Goal: Task Accomplishment & Management: Complete application form

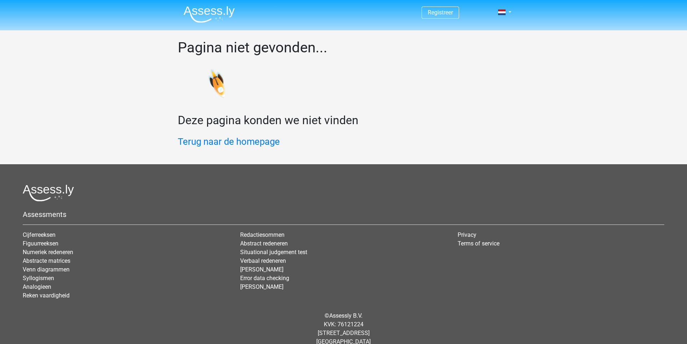
click at [217, 11] on img at bounding box center [208, 14] width 51 height 17
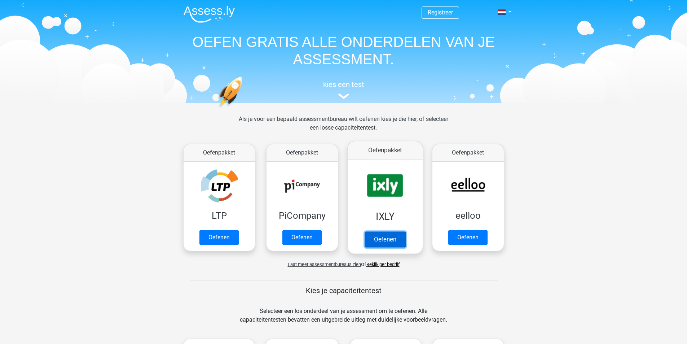
click at [397, 239] on link "Oefenen" at bounding box center [384, 239] width 41 height 16
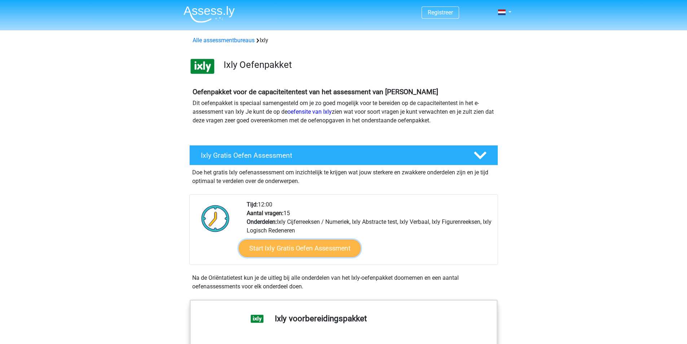
click at [303, 249] on link "Start Ixly Gratis Oefen Assessment" at bounding box center [299, 247] width 122 height 17
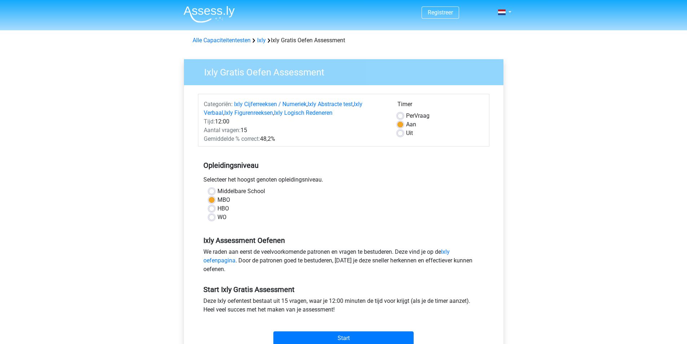
scroll to position [36, 0]
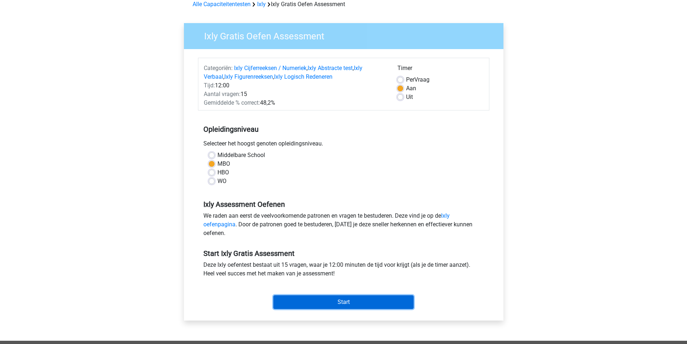
click at [345, 303] on input "Start" at bounding box center [343, 302] width 140 height 14
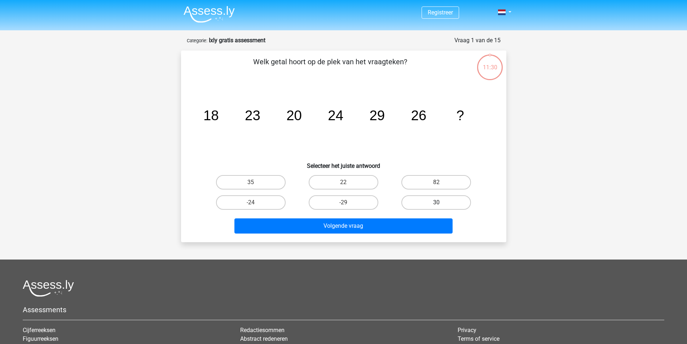
click at [438, 200] on label "30" at bounding box center [436, 202] width 70 height 14
click at [438, 202] on input "30" at bounding box center [438, 204] width 5 height 5
radio input "true"
click at [365, 184] on label "22" at bounding box center [344, 182] width 70 height 14
click at [348, 184] on input "22" at bounding box center [345, 184] width 5 height 5
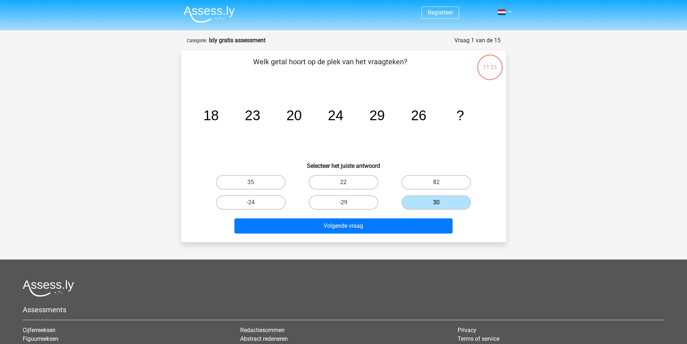
radio input "true"
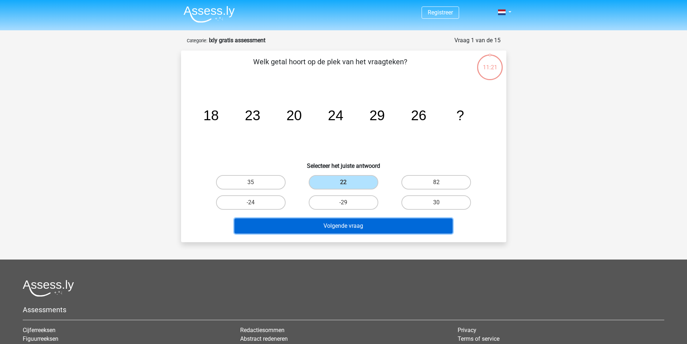
click at [365, 219] on button "Volgende vraag" at bounding box center [343, 225] width 218 height 15
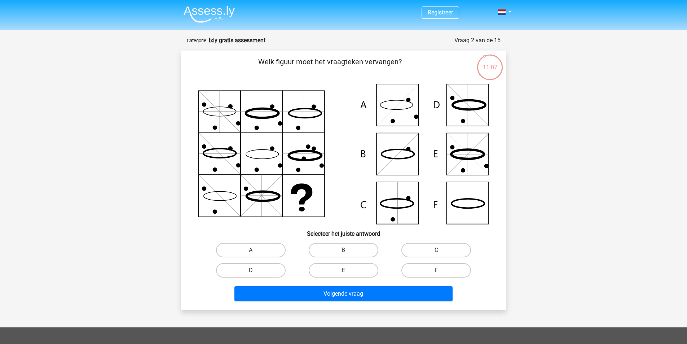
click at [392, 111] on icon at bounding box center [343, 154] width 291 height 140
click at [447, 203] on icon at bounding box center [343, 154] width 291 height 140
click at [465, 205] on icon at bounding box center [343, 154] width 291 height 140
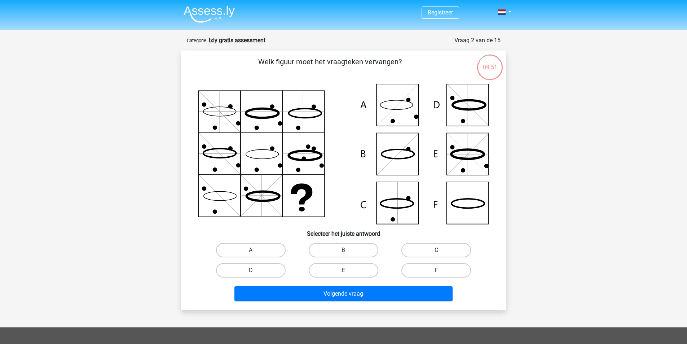
click at [434, 250] on label "C" at bounding box center [436, 250] width 70 height 14
click at [436, 250] on input "C" at bounding box center [438, 252] width 5 height 5
radio input "true"
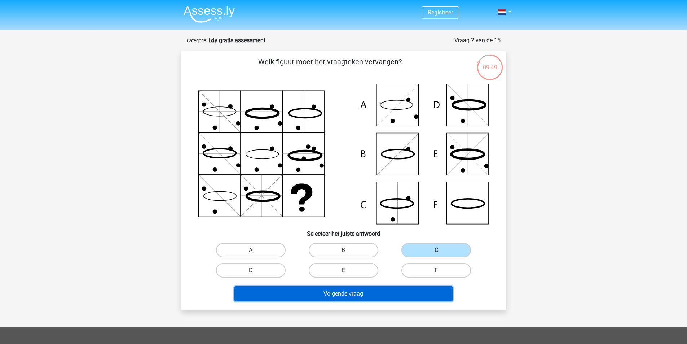
click at [426, 296] on button "Volgende vraag" at bounding box center [343, 293] width 218 height 15
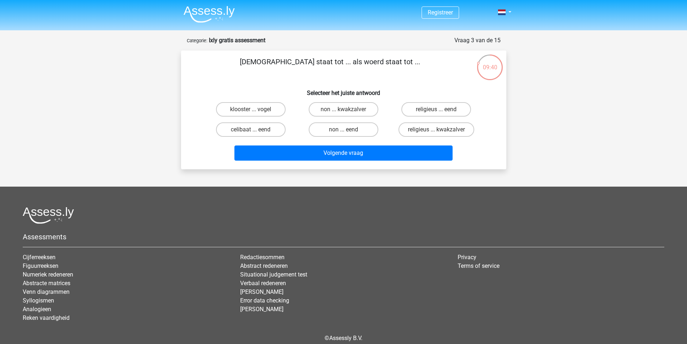
drag, startPoint x: 400, startPoint y: 63, endPoint x: 261, endPoint y: 59, distance: 139.2
click at [261, 59] on p "monnik staat tot ... als woerd staat tot ..." at bounding box center [330, 67] width 275 height 22
copy p "monnik staat tot ... als woerd staat tot ..."
click at [349, 130] on label "non ... eend" at bounding box center [344, 129] width 70 height 14
click at [348, 130] on input "non ... eend" at bounding box center [345, 131] width 5 height 5
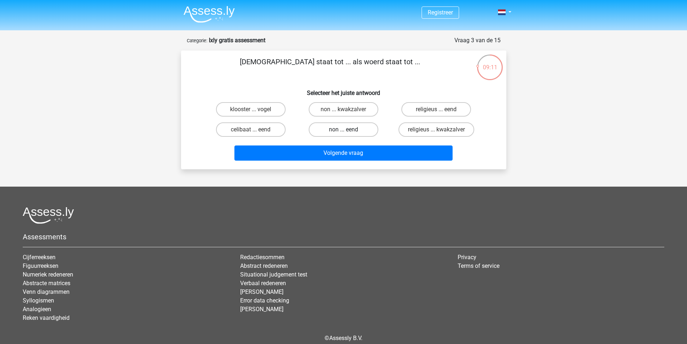
radio input "true"
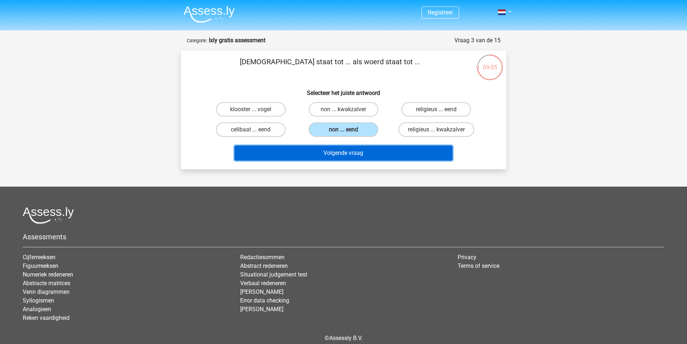
click at [351, 155] on button "Volgende vraag" at bounding box center [343, 152] width 218 height 15
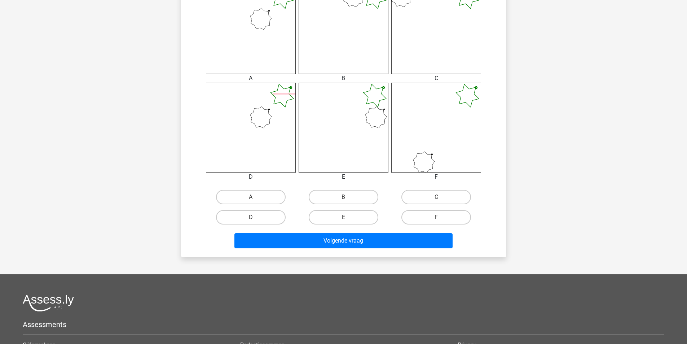
scroll to position [324, 0]
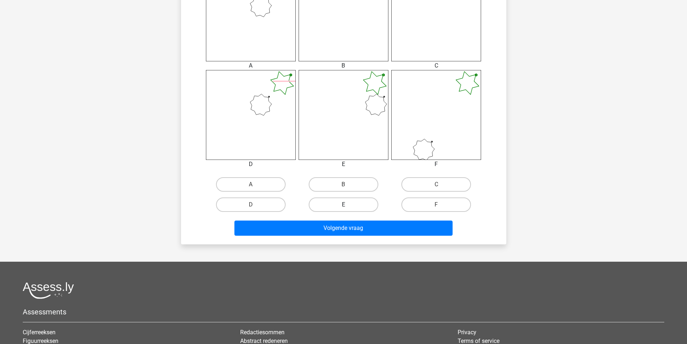
click at [359, 201] on label "E" at bounding box center [344, 204] width 70 height 14
click at [348, 204] on input "E" at bounding box center [345, 206] width 5 height 5
radio input "true"
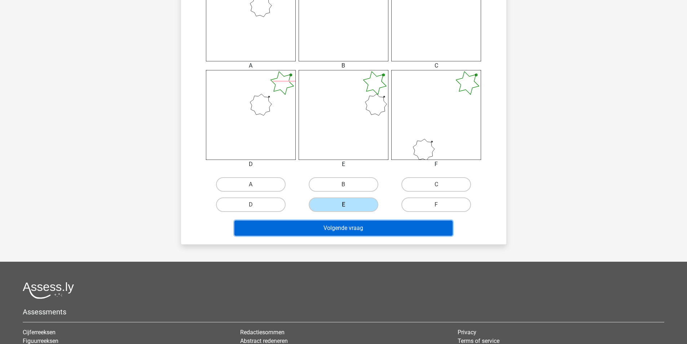
click at [363, 230] on button "Volgende vraag" at bounding box center [343, 227] width 218 height 15
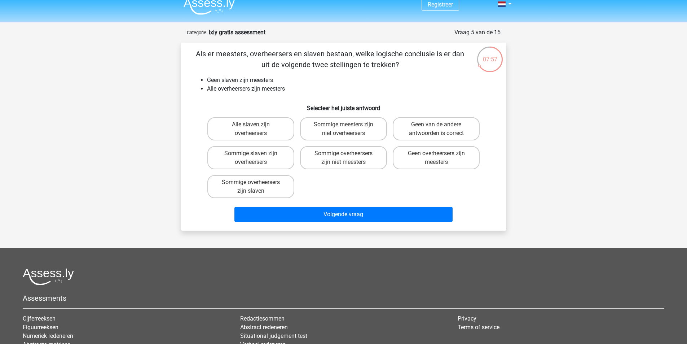
scroll to position [0, 0]
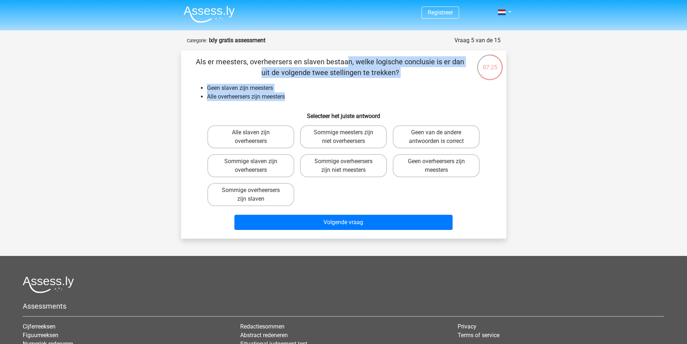
drag, startPoint x: 198, startPoint y: 60, endPoint x: 291, endPoint y: 99, distance: 101.3
click at [291, 99] on div "Als er meesters, overheersers en slaven bestaan, welke logische conclusie is er…" at bounding box center [343, 144] width 319 height 176
copy div "Als er meesters, overheersers en slaven bestaan, welke logische conclusie is er…"
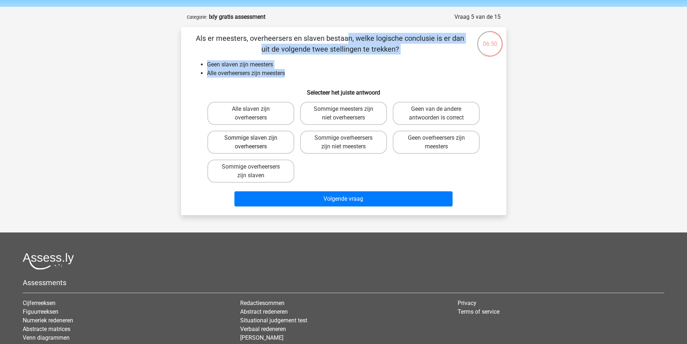
scroll to position [36, 0]
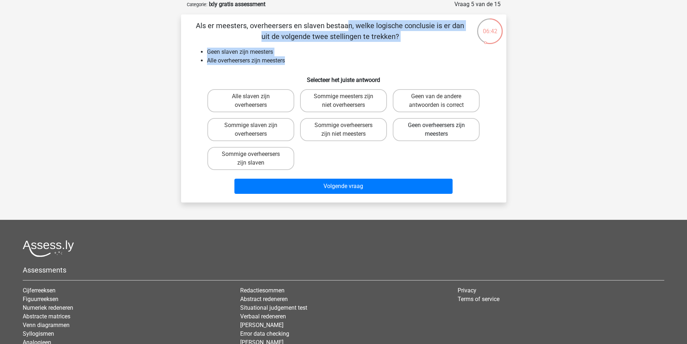
click at [459, 132] on label "Geen overheersers zijn meesters" at bounding box center [436, 129] width 87 height 23
click at [441, 130] on input "Geen overheersers zijn meesters" at bounding box center [438, 127] width 5 height 5
radio input "true"
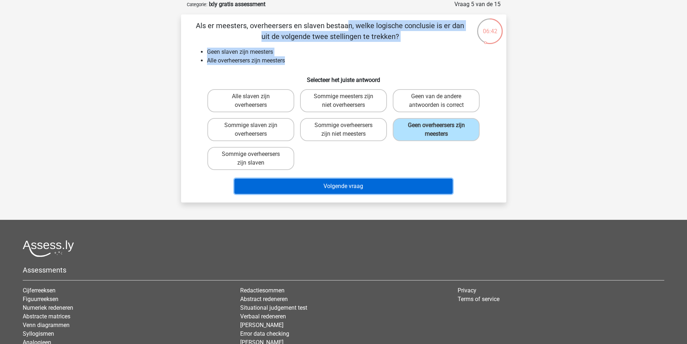
click at [401, 191] on button "Volgende vraag" at bounding box center [343, 185] width 218 height 15
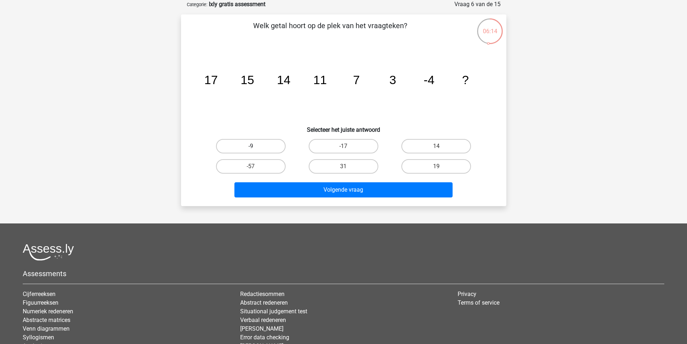
click at [269, 145] on label "-9" at bounding box center [251, 146] width 70 height 14
click at [255, 146] on input "-9" at bounding box center [253, 148] width 5 height 5
radio input "true"
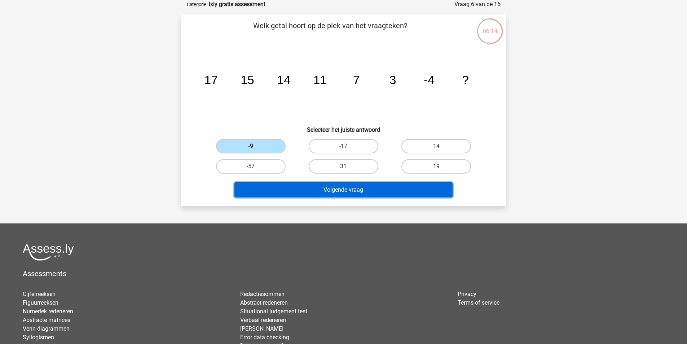
click at [354, 192] on button "Volgende vraag" at bounding box center [343, 189] width 218 height 15
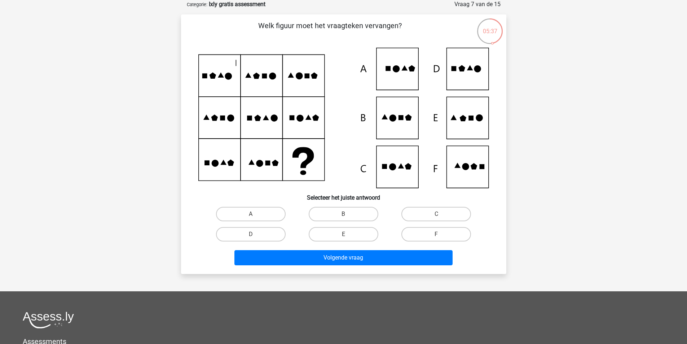
click at [470, 127] on icon at bounding box center [343, 118] width 291 height 140
click at [345, 236] on input "E" at bounding box center [345, 236] width 5 height 5
radio input "true"
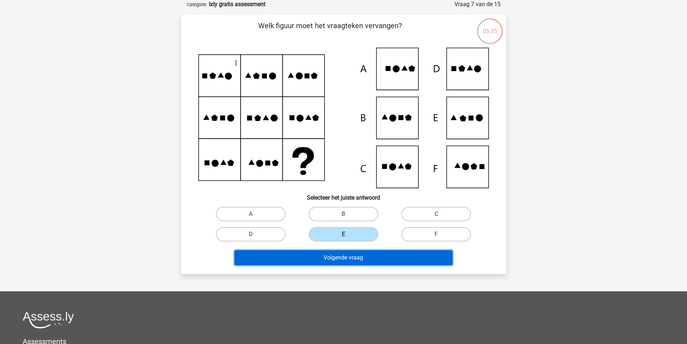
click at [349, 260] on button "Volgende vraag" at bounding box center [343, 257] width 218 height 15
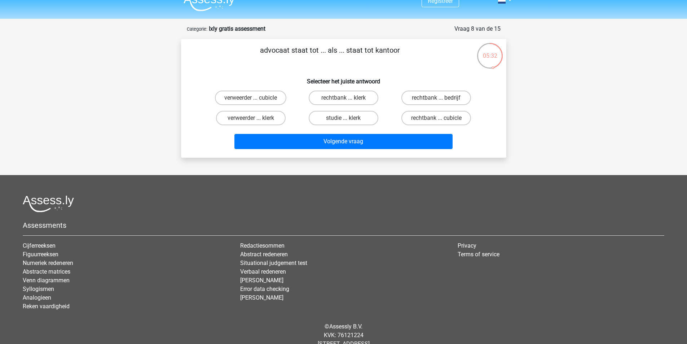
scroll to position [0, 0]
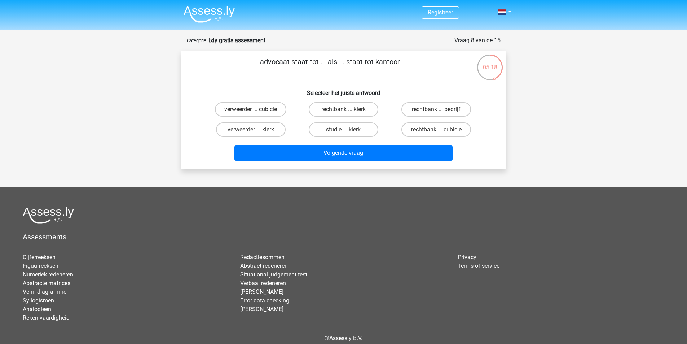
drag, startPoint x: 402, startPoint y: 63, endPoint x: 253, endPoint y: 59, distance: 148.6
click at [253, 59] on p "advocaat staat tot ... als ... staat tot kantoor" at bounding box center [330, 67] width 275 height 22
copy p "advocaat staat tot ... als ... staat tot kantoor"
click at [350, 110] on label "rechtbank ... klerk" at bounding box center [344, 109] width 70 height 14
click at [348, 110] on input "rechtbank ... klerk" at bounding box center [345, 111] width 5 height 5
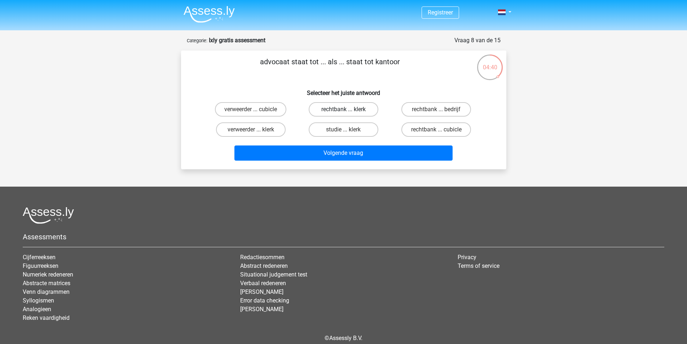
radio input "true"
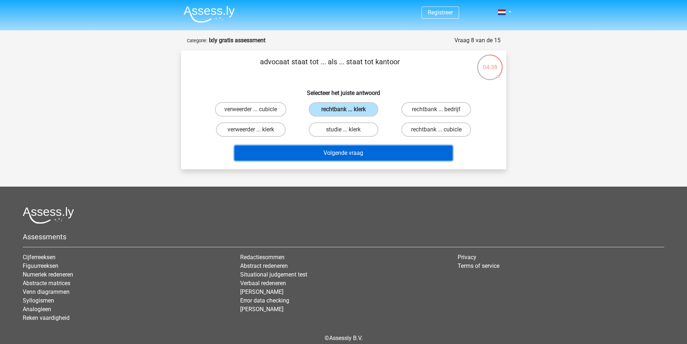
click at [344, 147] on button "Volgende vraag" at bounding box center [343, 152] width 218 height 15
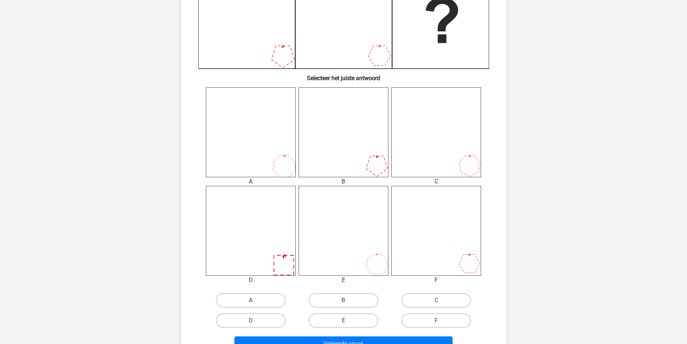
scroll to position [216, 0]
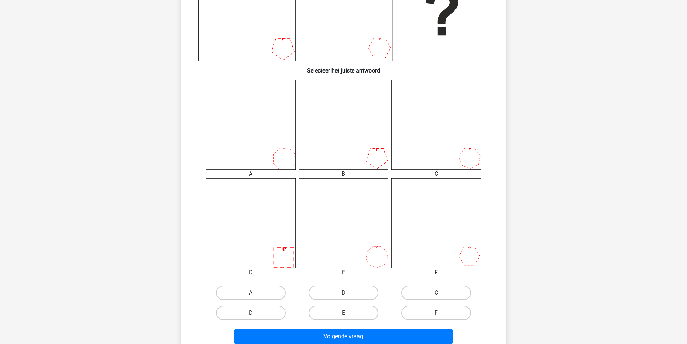
click at [257, 292] on label "A" at bounding box center [251, 292] width 70 height 14
click at [255, 292] on input "A" at bounding box center [253, 294] width 5 height 5
radio input "true"
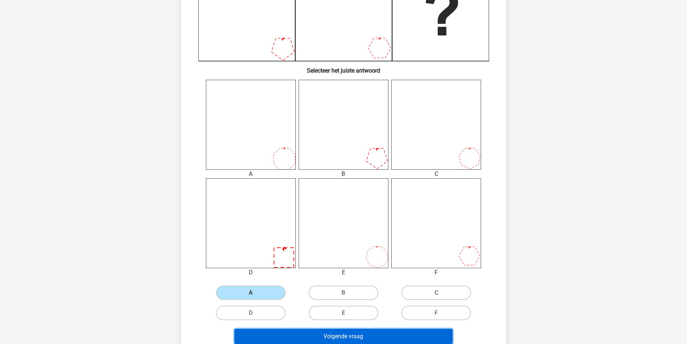
click at [344, 340] on button "Volgende vraag" at bounding box center [343, 335] width 218 height 15
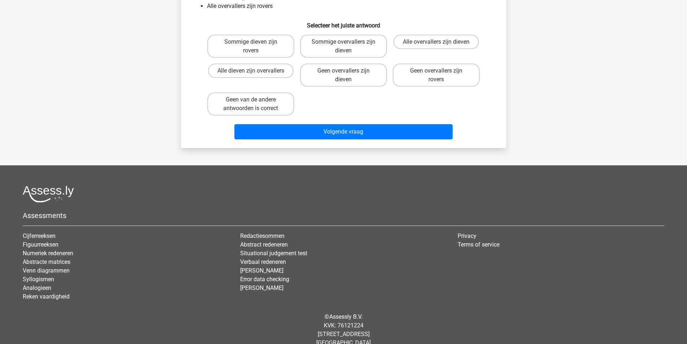
scroll to position [36, 0]
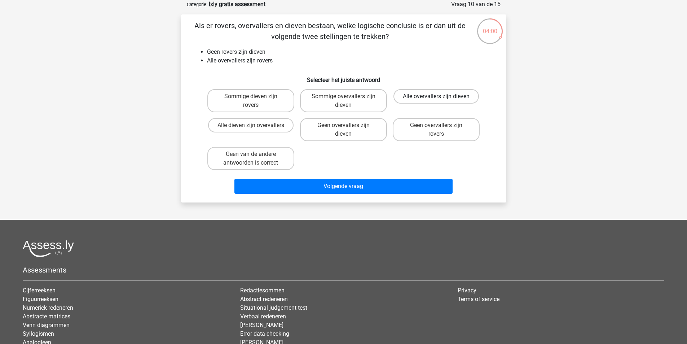
click at [450, 97] on label "Alle overvallers zijn dieven" at bounding box center [435, 96] width 85 height 14
click at [441, 97] on input "Alle overvallers zijn dieven" at bounding box center [438, 98] width 5 height 5
radio input "true"
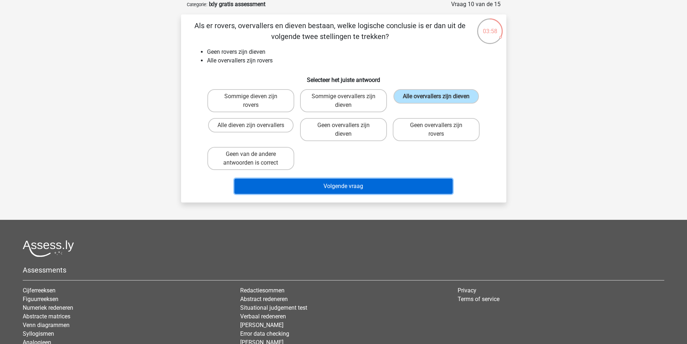
click at [388, 183] on button "Volgende vraag" at bounding box center [343, 185] width 218 height 15
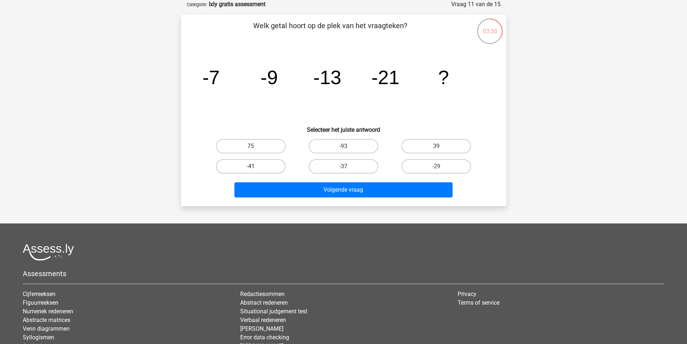
click at [253, 164] on label "-41" at bounding box center [251, 166] width 70 height 14
click at [253, 166] on input "-41" at bounding box center [253, 168] width 5 height 5
radio input "true"
click at [440, 171] on div "-29" at bounding box center [436, 166] width 87 height 14
click at [441, 165] on label "-29" at bounding box center [436, 166] width 70 height 14
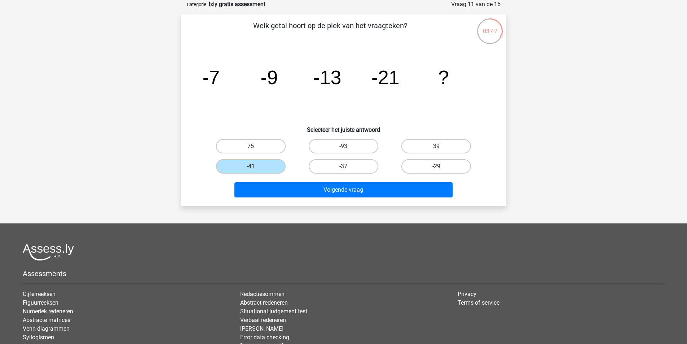
click at [441, 166] on input "-29" at bounding box center [438, 168] width 5 height 5
radio input "true"
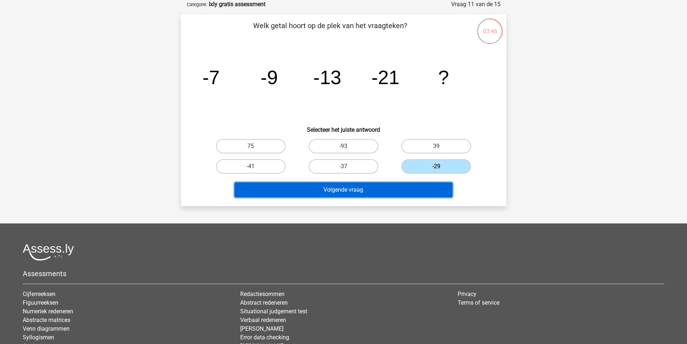
click at [410, 193] on button "Volgende vraag" at bounding box center [343, 189] width 218 height 15
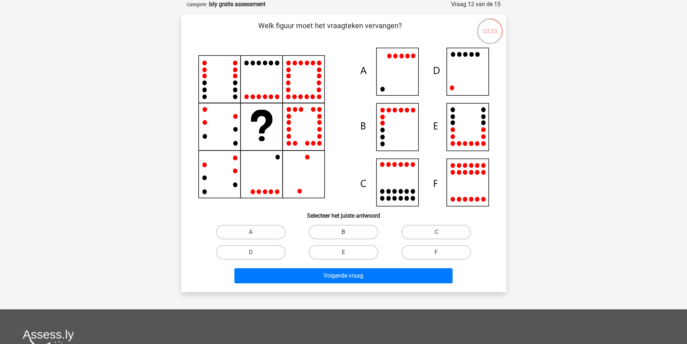
click at [345, 230] on label "B" at bounding box center [344, 232] width 70 height 14
click at [345, 232] on input "B" at bounding box center [345, 234] width 5 height 5
radio input "true"
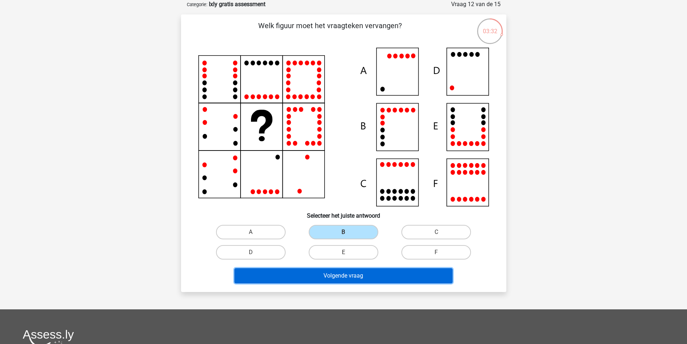
click at [340, 273] on button "Volgende vraag" at bounding box center [343, 275] width 218 height 15
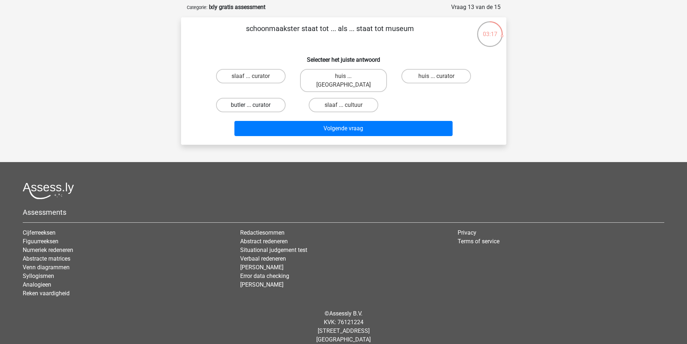
click at [270, 98] on label "butler ... curator" at bounding box center [251, 105] width 70 height 14
click at [255, 105] on input "butler ... curator" at bounding box center [253, 107] width 5 height 5
radio input "true"
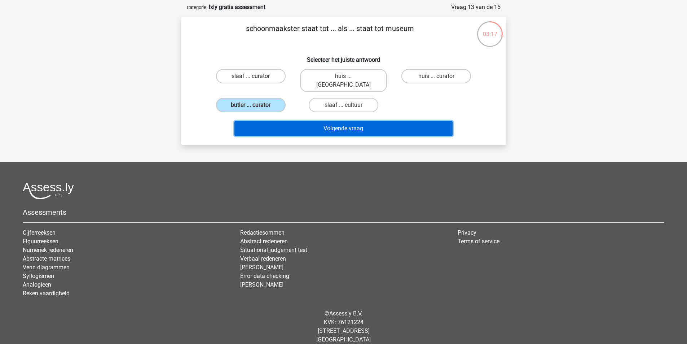
click at [286, 121] on button "Volgende vraag" at bounding box center [343, 128] width 218 height 15
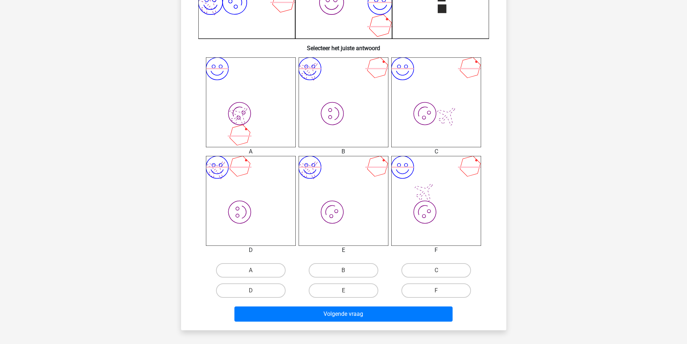
scroll to position [252, 0]
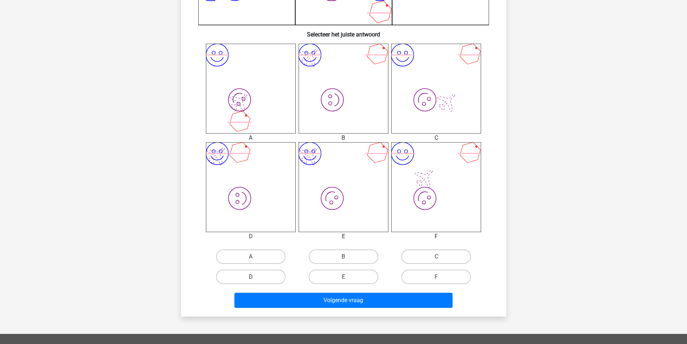
click at [266, 277] on label "D" at bounding box center [251, 276] width 70 height 14
click at [255, 277] on input "D" at bounding box center [253, 279] width 5 height 5
radio input "true"
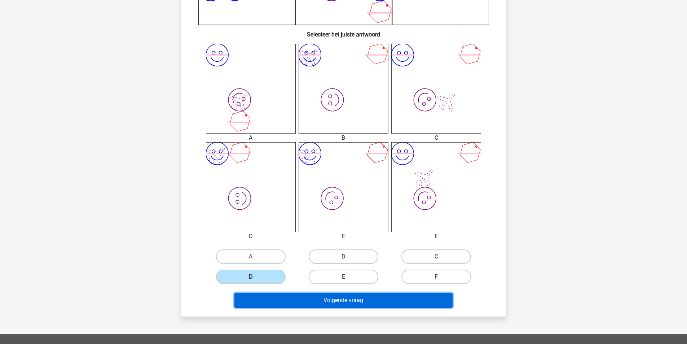
click at [318, 299] on button "Volgende vraag" at bounding box center [343, 299] width 218 height 15
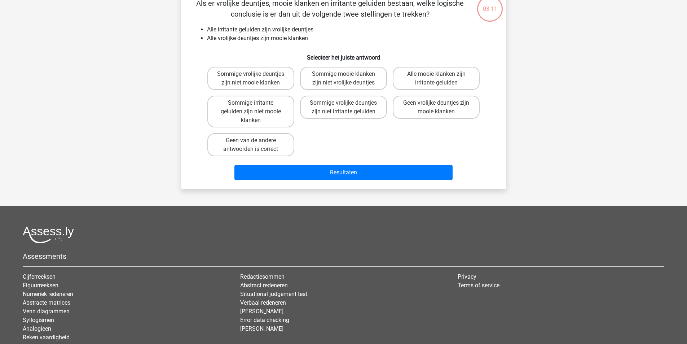
scroll to position [36, 0]
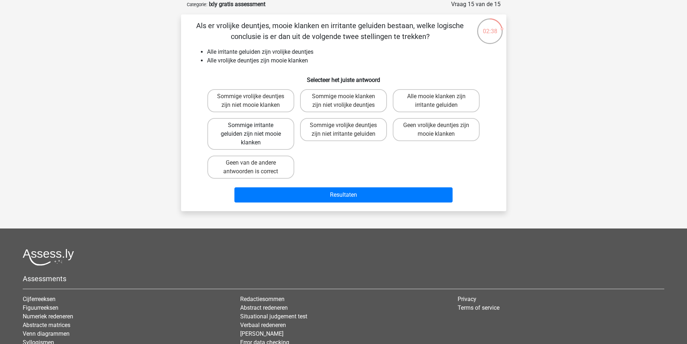
click at [270, 135] on label "Sommige irritante geluiden zijn niet mooie klanken" at bounding box center [250, 134] width 87 height 32
click at [255, 130] on input "Sommige irritante geluiden zijn niet mooie klanken" at bounding box center [253, 127] width 5 height 5
radio input "true"
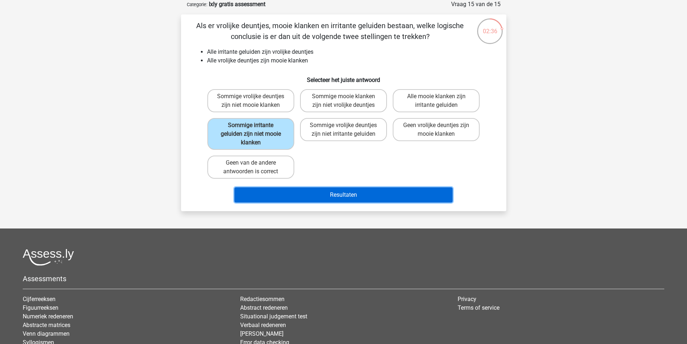
click at [327, 191] on button "Resultaten" at bounding box center [343, 194] width 218 height 15
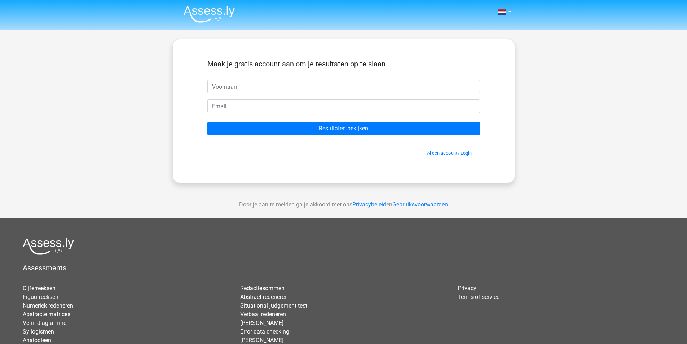
click at [251, 85] on input "text" at bounding box center [343, 87] width 273 height 14
click at [509, 12] on link at bounding box center [502, 12] width 14 height 9
